Goal: Find contact information: Find contact information

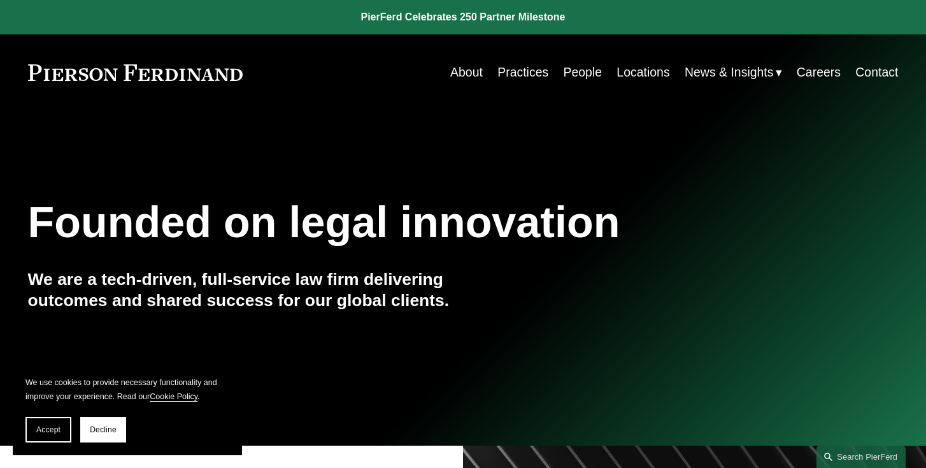
click at [643, 75] on link "Locations" at bounding box center [643, 72] width 53 height 25
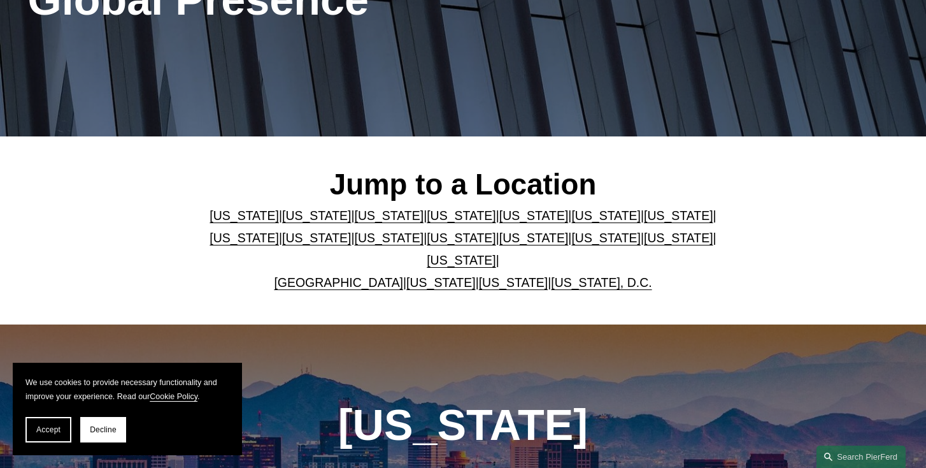
scroll to position [226, 0]
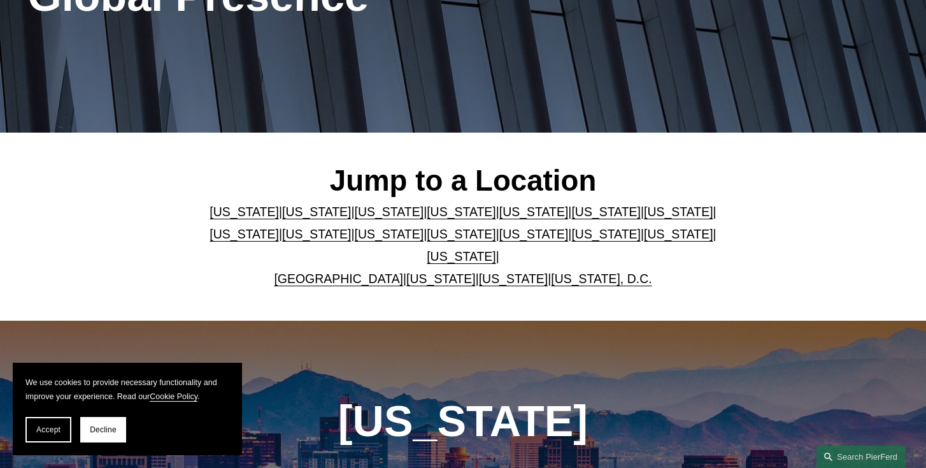
click at [336, 212] on link "[US_STATE]" at bounding box center [316, 211] width 69 height 14
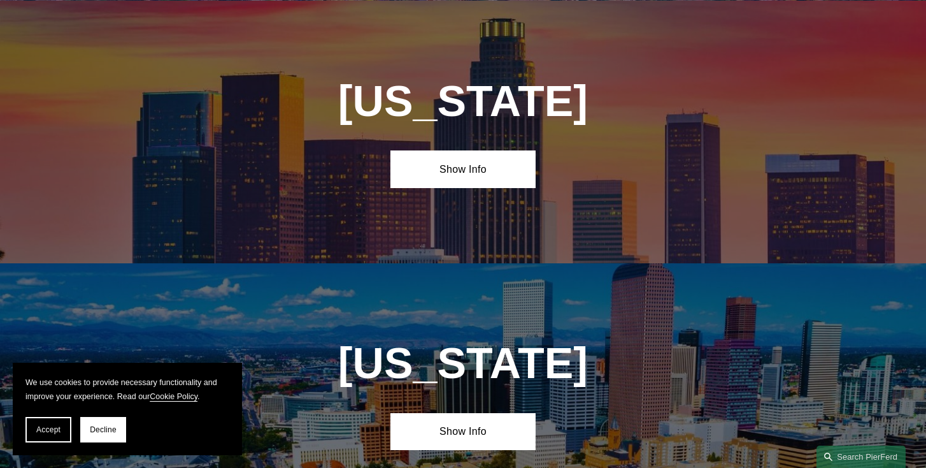
scroll to position [808, 0]
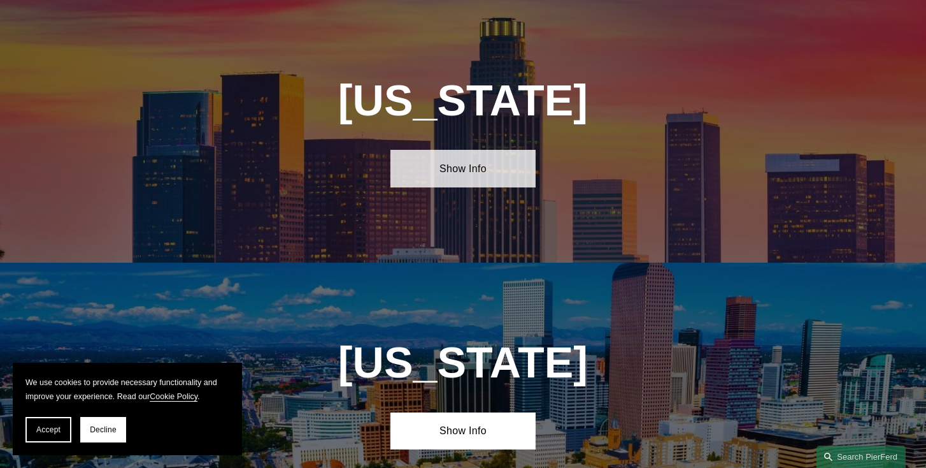
click at [460, 168] on link "Show Info" at bounding box center [462, 169] width 145 height 38
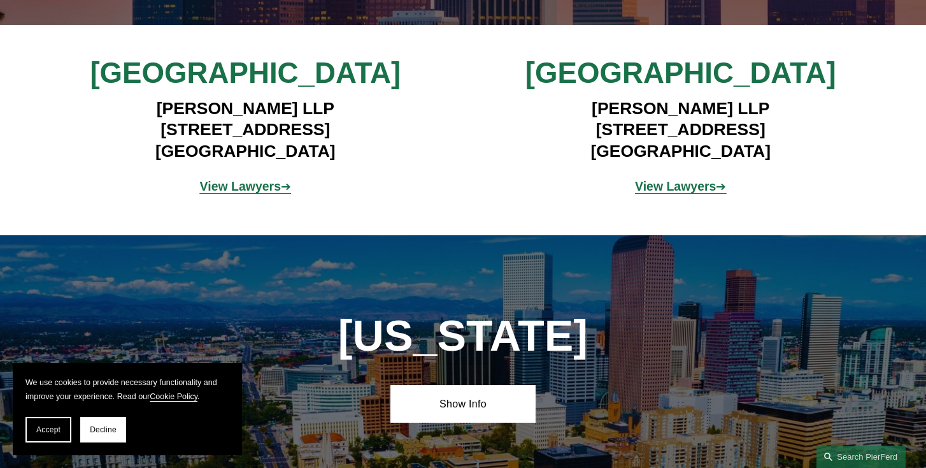
scroll to position [975, 0]
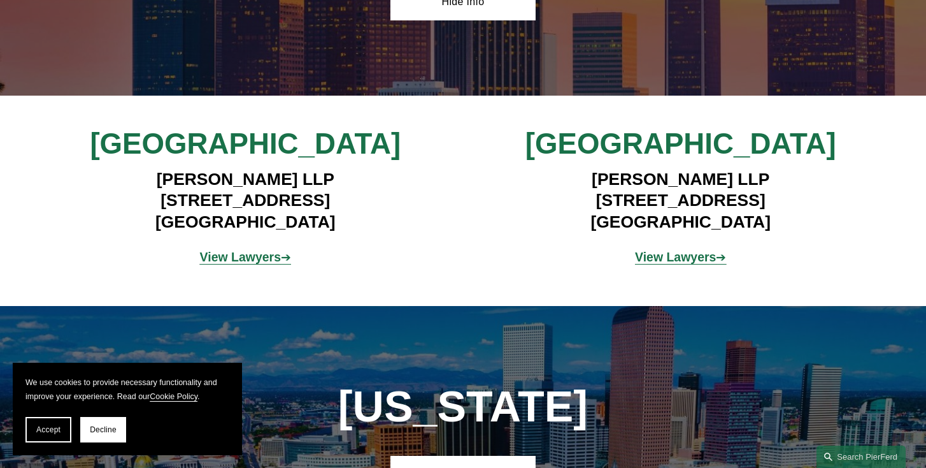
click at [247, 258] on strong "View Lawyers" at bounding box center [240, 257] width 81 height 14
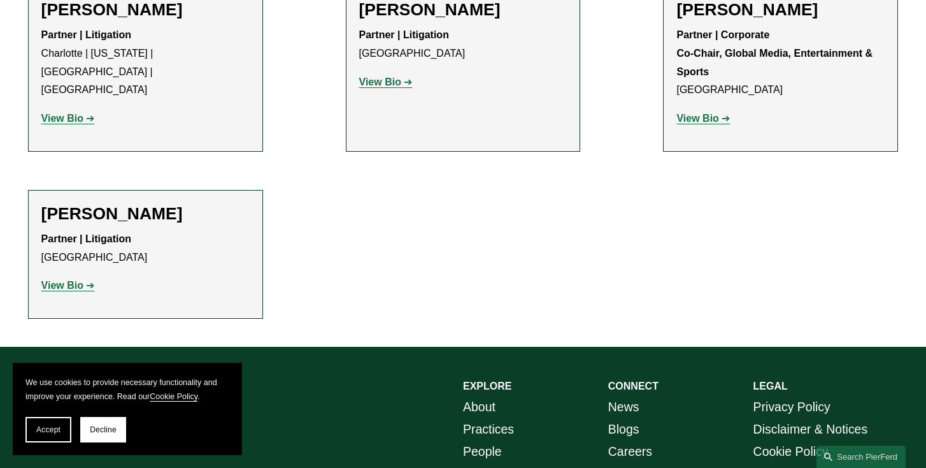
scroll to position [1516, 0]
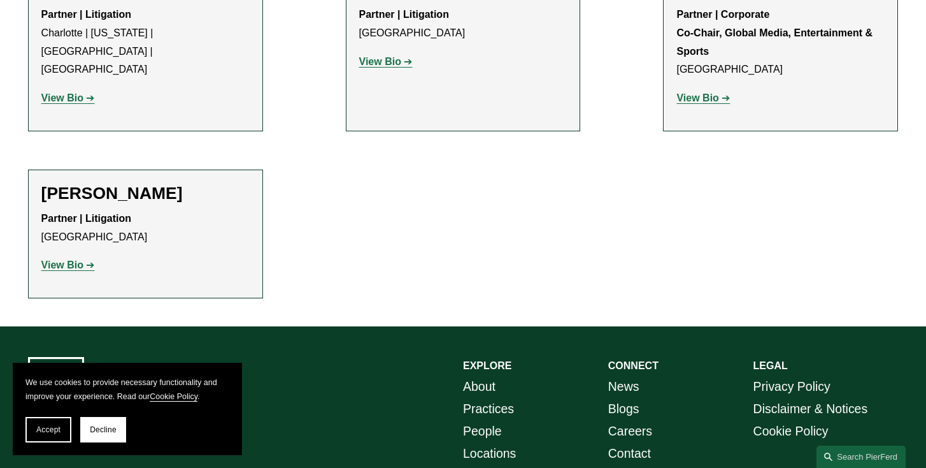
click at [633, 420] on link "Careers" at bounding box center [630, 431] width 44 height 22
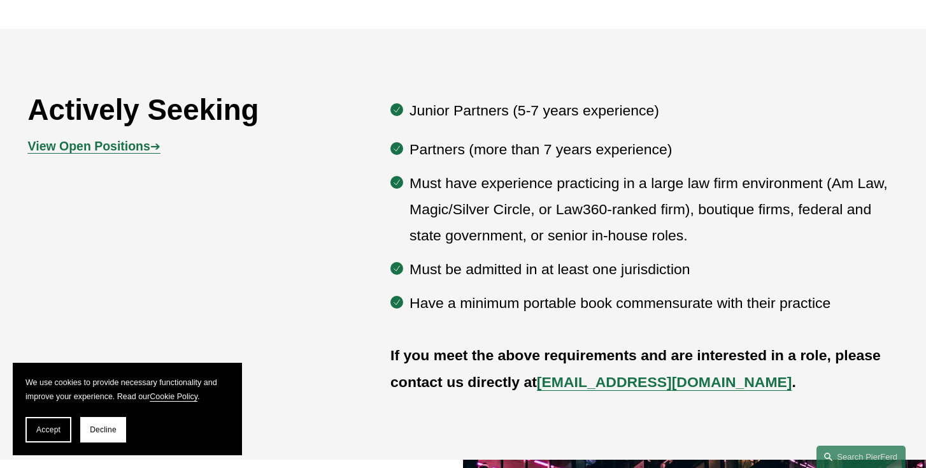
scroll to position [639, 0]
click at [116, 147] on strong "View Open Positions" at bounding box center [89, 145] width 122 height 14
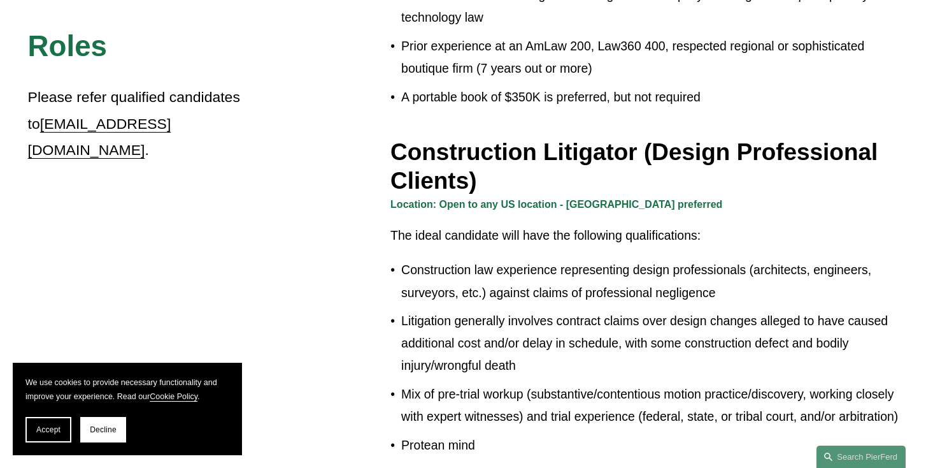
scroll to position [680, 0]
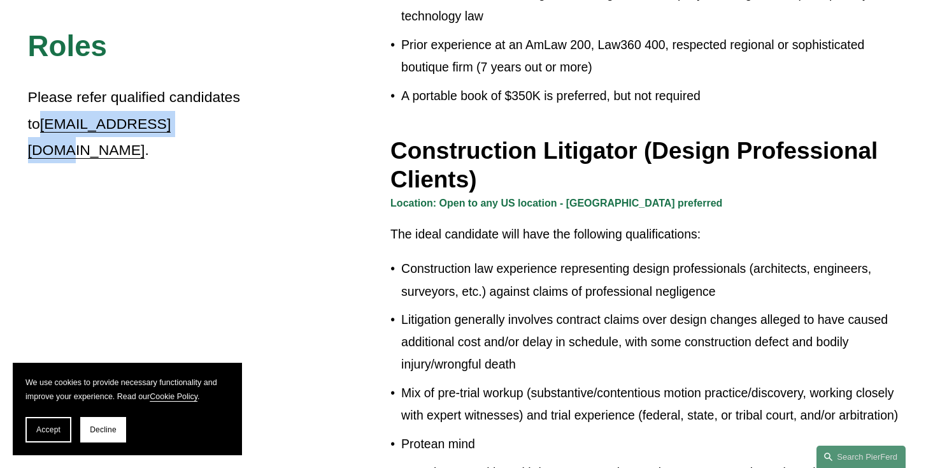
drag, startPoint x: 164, startPoint y: 122, endPoint x: 29, endPoint y: 129, distance: 135.2
click at [29, 129] on p "Please refer qualified candidates to [EMAIL_ADDRESS][DOMAIN_NAME] ." at bounding box center [155, 123] width 254 height 79
copy link "[EMAIL_ADDRESS][DOMAIN_NAME]"
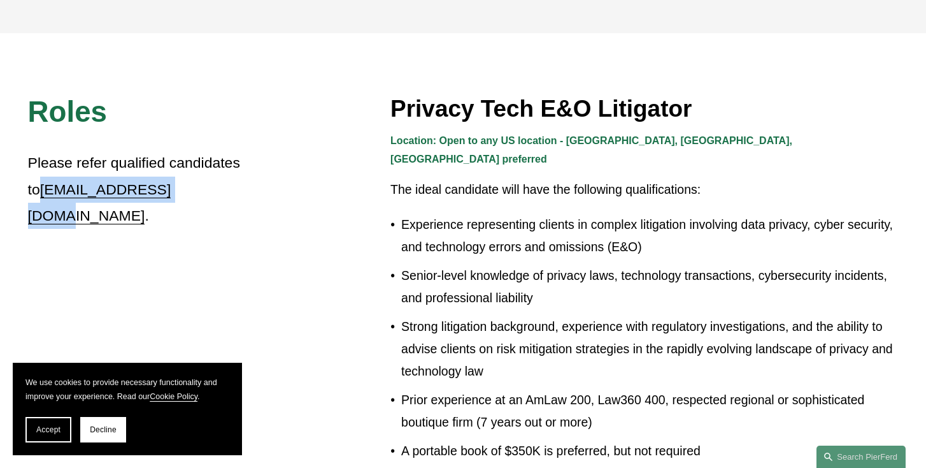
scroll to position [358, 0]
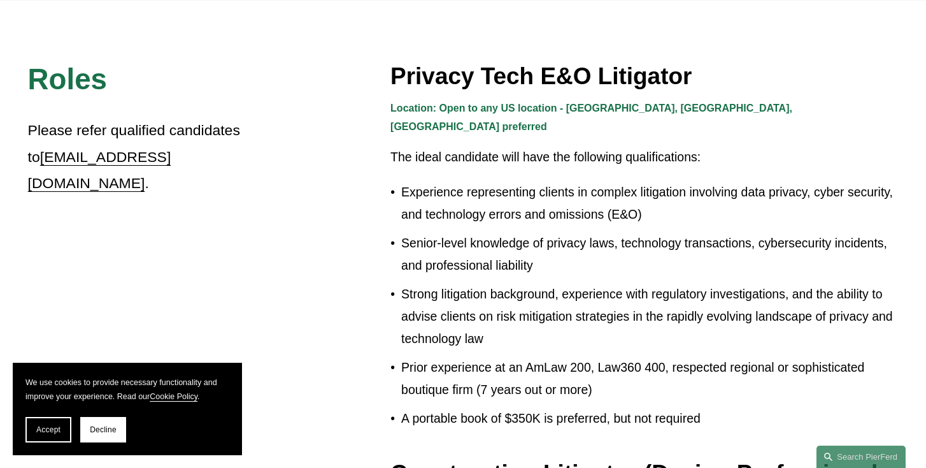
click at [172, 161] on p "Please refer qualified candidates to [EMAIL_ADDRESS][DOMAIN_NAME] ." at bounding box center [155, 156] width 254 height 79
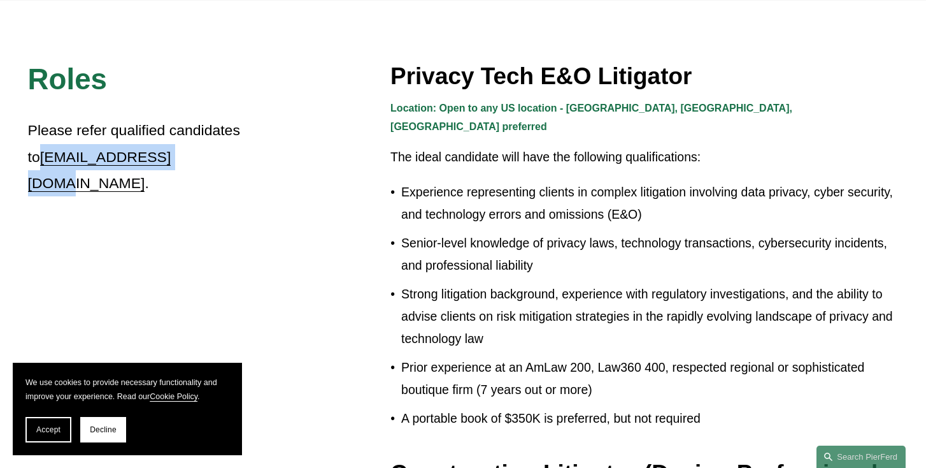
drag, startPoint x: 164, startPoint y: 159, endPoint x: 29, endPoint y: 161, distance: 135.1
click at [28, 161] on p "Please refer qualified candidates to recruit@pierferd.com ." at bounding box center [155, 156] width 254 height 79
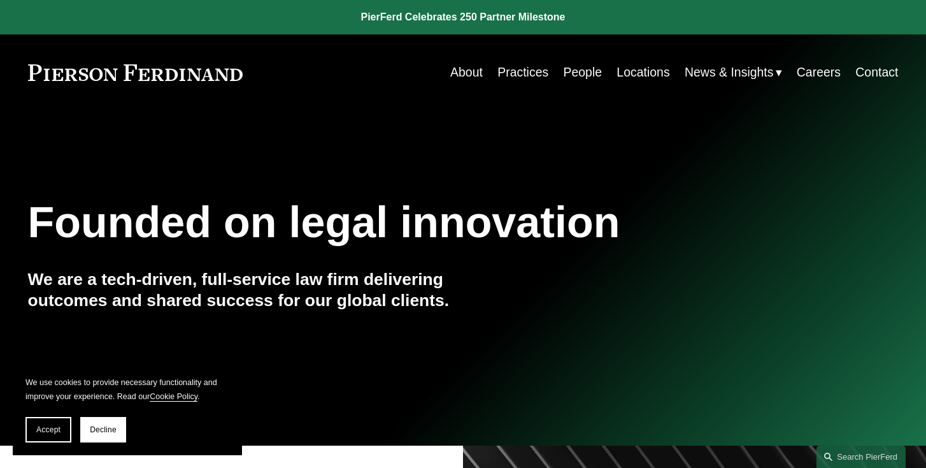
click at [580, 73] on link "People" at bounding box center [582, 72] width 39 height 25
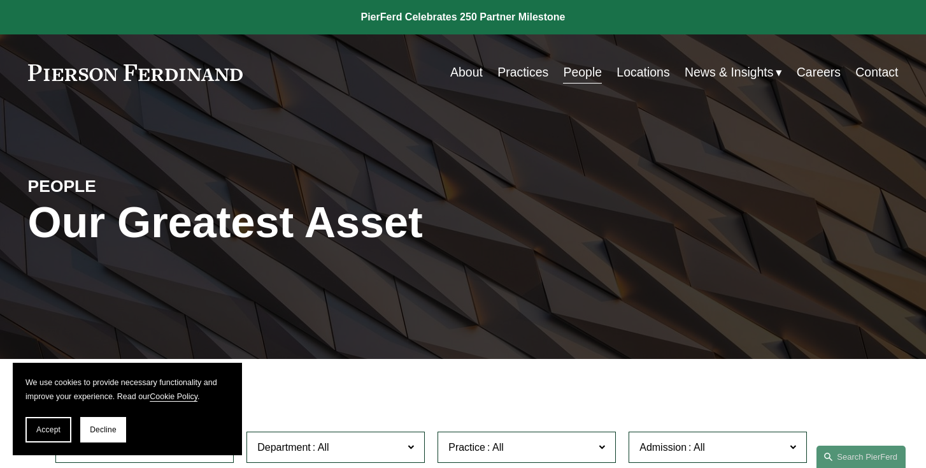
click at [630, 73] on link "Locations" at bounding box center [643, 72] width 53 height 25
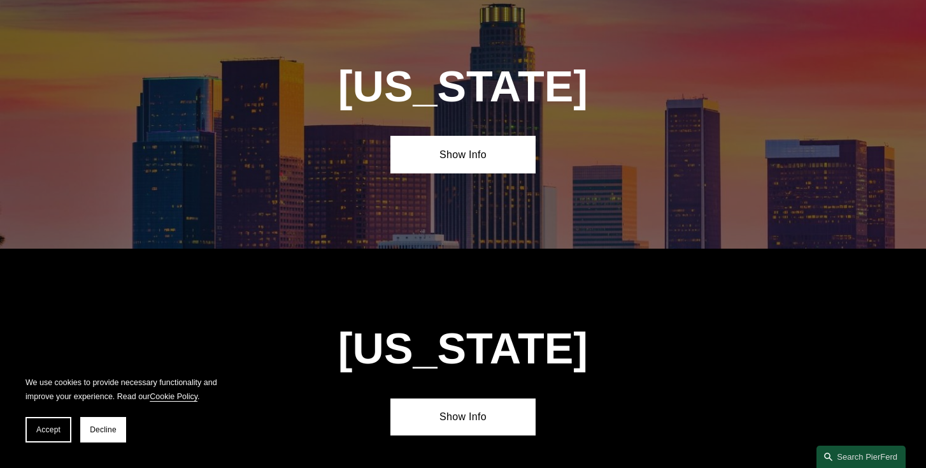
scroll to position [824, 0]
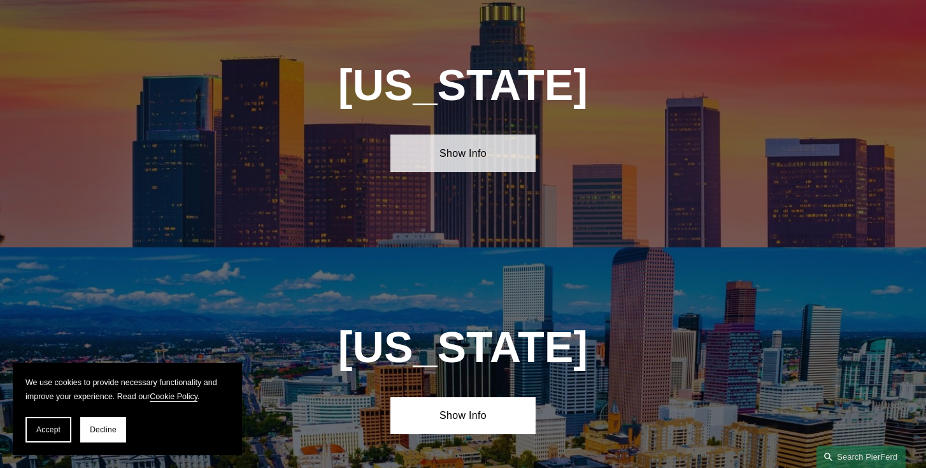
click at [450, 158] on link "Show Info" at bounding box center [462, 153] width 145 height 38
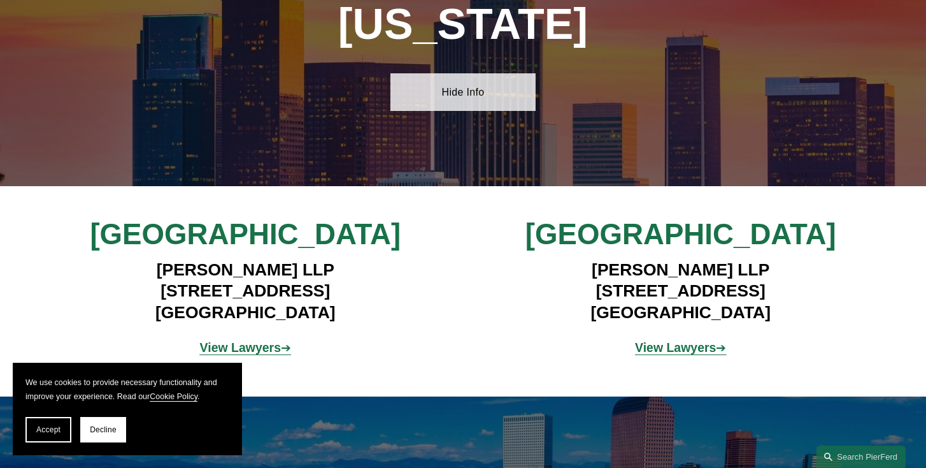
scroll to position [886, 0]
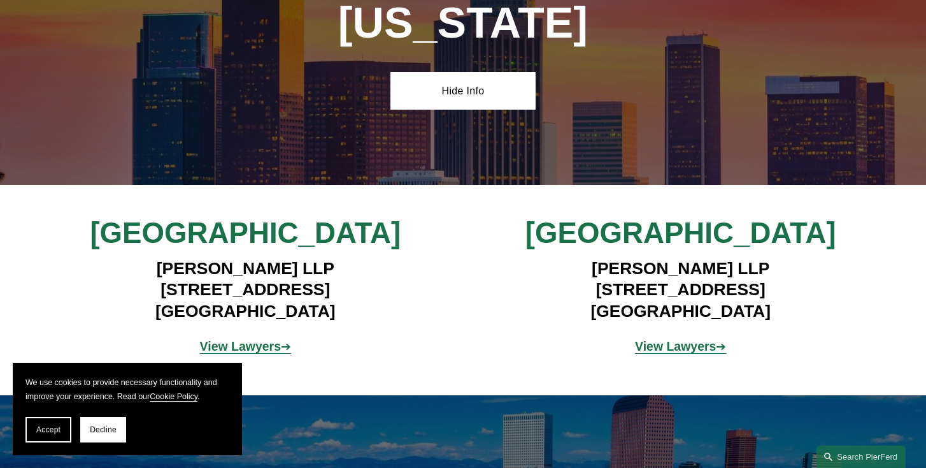
click at [263, 304] on h4 "Pierson Ferdinand LLP 12100 Wilshire Blvd, Suite 800 Los Angeles, CA 90025" at bounding box center [245, 290] width 363 height 64
drag, startPoint x: 125, startPoint y: 289, endPoint x: 340, endPoint y: 308, distance: 215.6
click at [340, 308] on h4 "Pierson Ferdinand LLP 12100 Wilshire Blvd, Suite 800 Los Angeles, CA 90025" at bounding box center [245, 290] width 363 height 64
copy h4 "12100 Wilshire Blvd, Suite 800 Los Angeles, CA 90025"
